Goal: Task Accomplishment & Management: Manage account settings

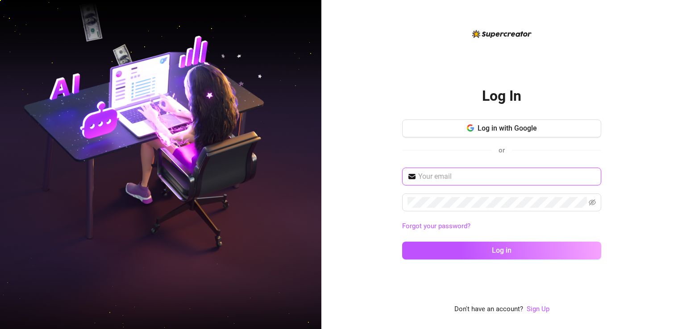
click at [426, 178] on input "text" at bounding box center [507, 176] width 178 height 11
paste input "[EMAIL_ADDRESS][DOMAIN_NAME]"
type input "[EMAIL_ADDRESS][DOMAIN_NAME]"
click at [462, 209] on span at bounding box center [501, 203] width 199 height 18
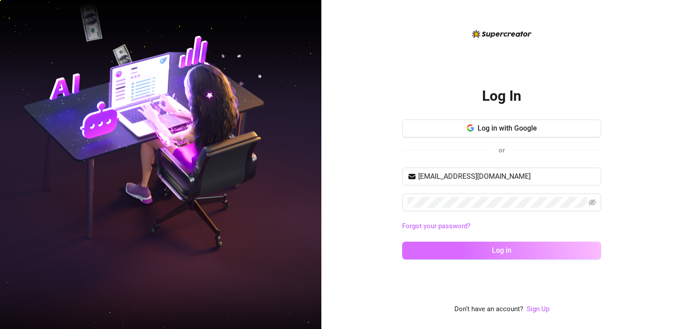
click at [473, 245] on button "Log in" at bounding box center [501, 251] width 199 height 18
